Goal: Task Accomplishment & Management: Use online tool/utility

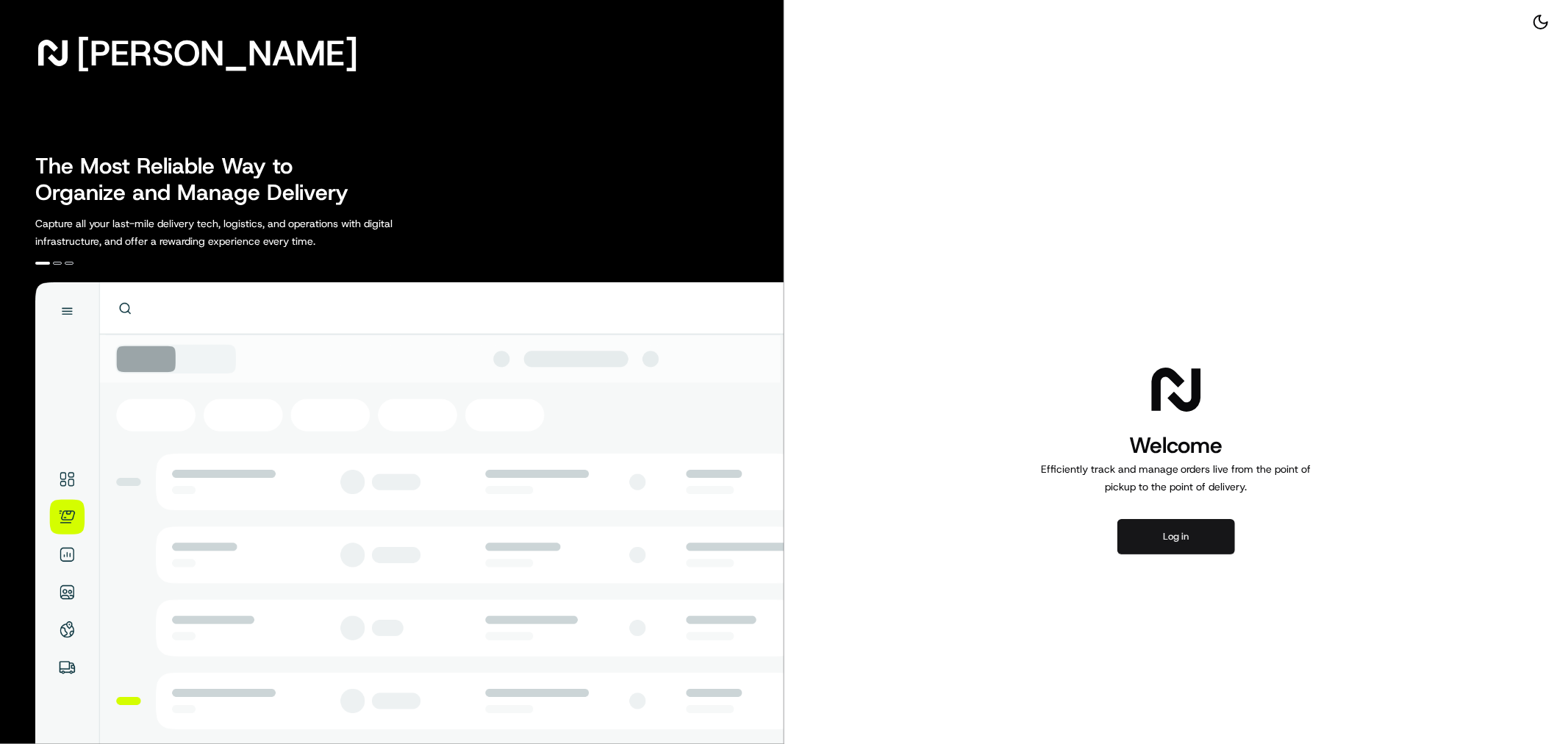
click at [1169, 552] on button "Log in" at bounding box center [1176, 537] width 118 height 36
